Goal: Find specific page/section

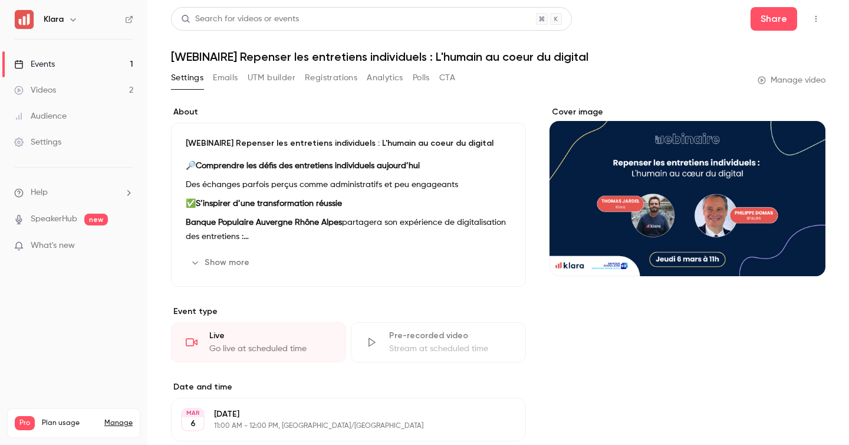
click at [46, 70] on div "Events" at bounding box center [34, 64] width 41 height 12
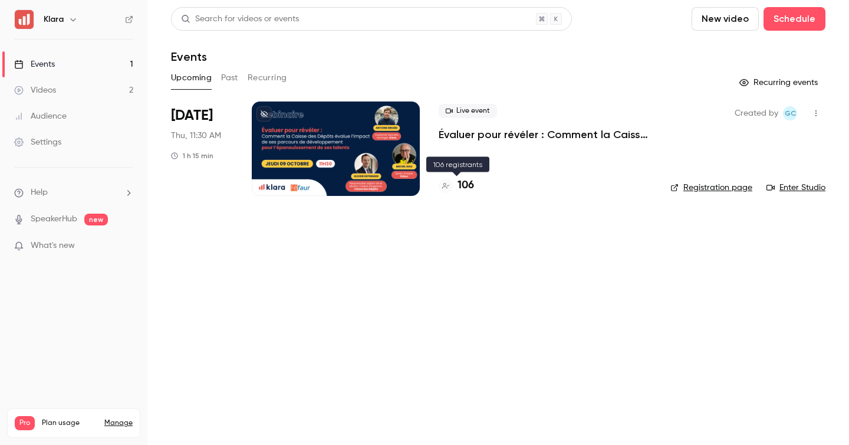
click at [451, 190] on div "106" at bounding box center [456, 185] width 35 height 16
